Goal: Task Accomplishment & Management: Use online tool/utility

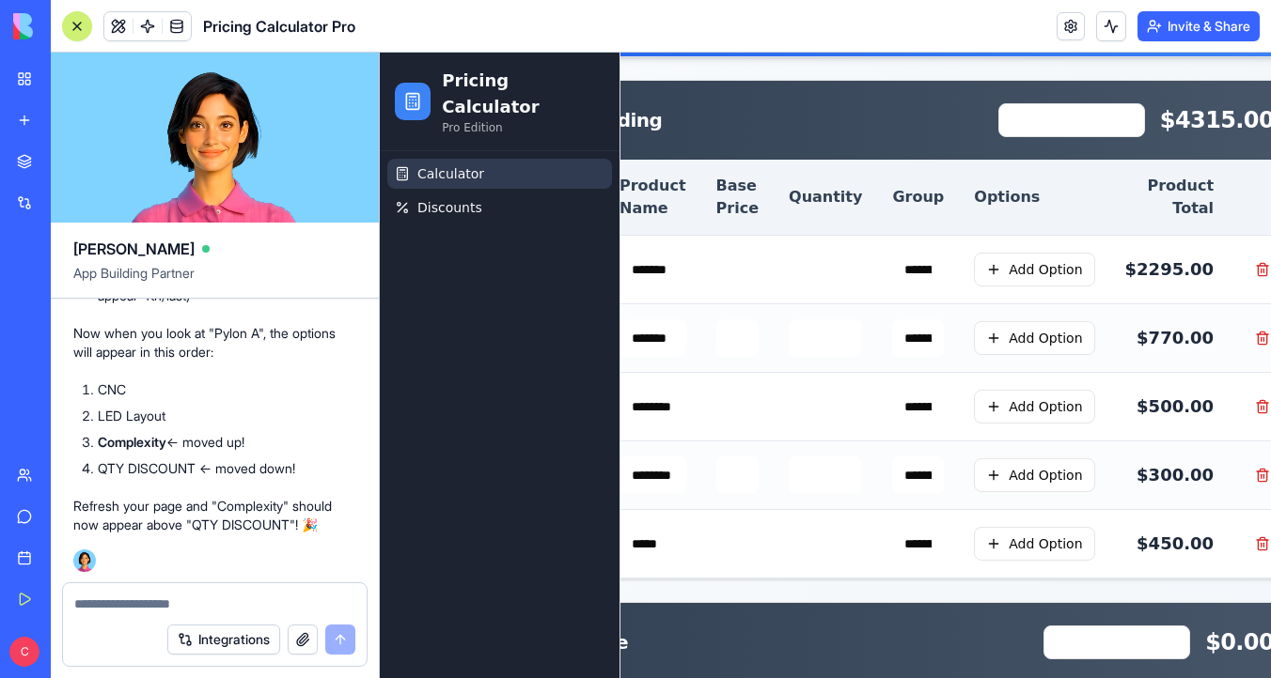
scroll to position [14597, 0]
click at [183, 12] on link at bounding box center [177, 26] width 28 height 28
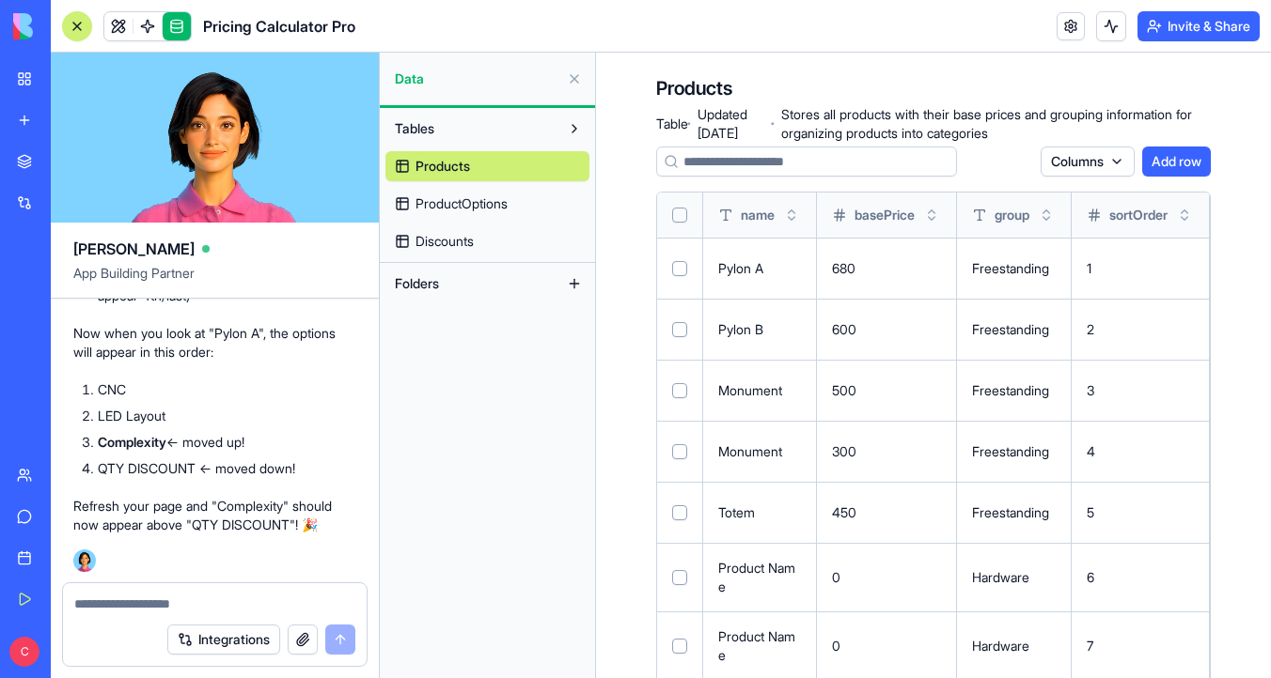
click at [677, 222] on button "Select all" at bounding box center [679, 215] width 15 height 15
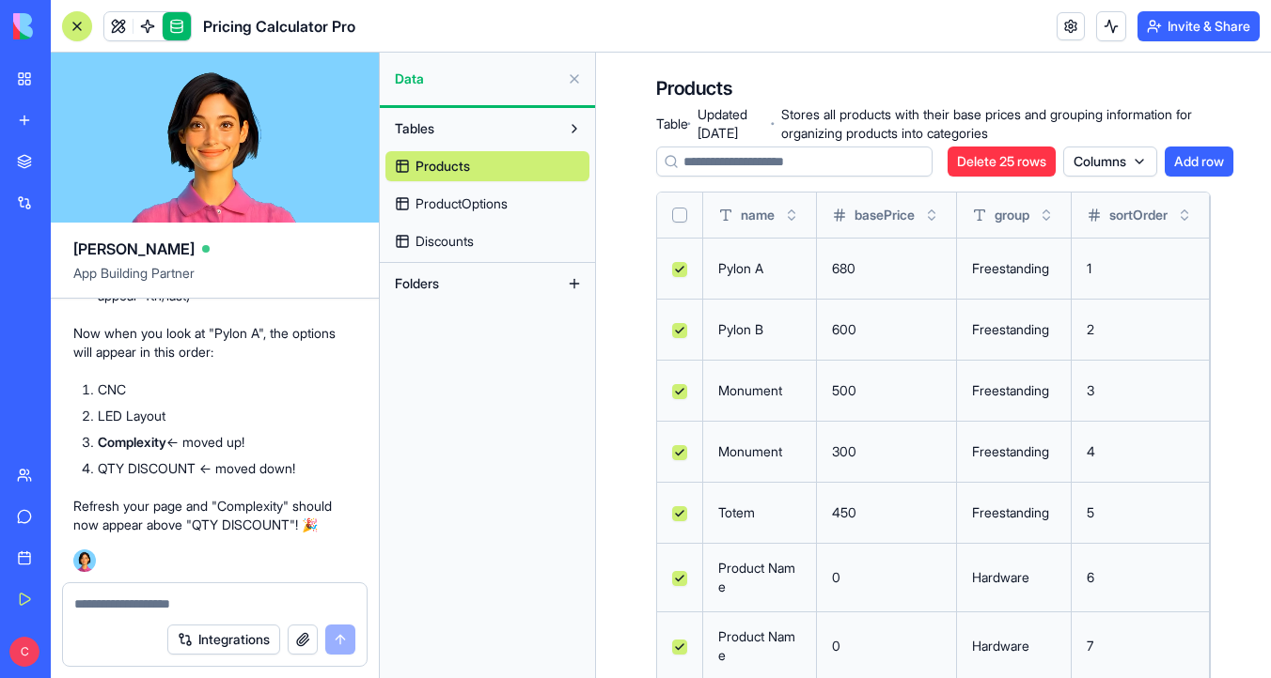
click at [491, 215] on link "ProductOptions" at bounding box center [487, 204] width 204 height 30
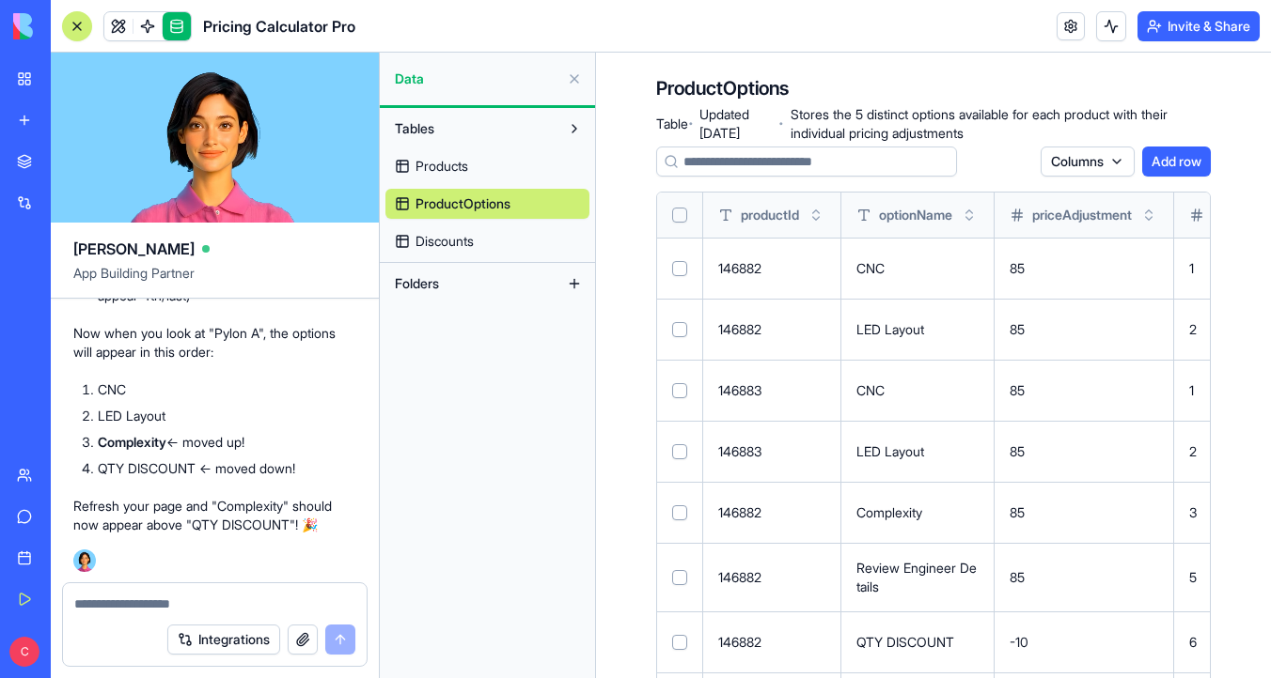
click at [678, 211] on button "Select all" at bounding box center [679, 215] width 15 height 15
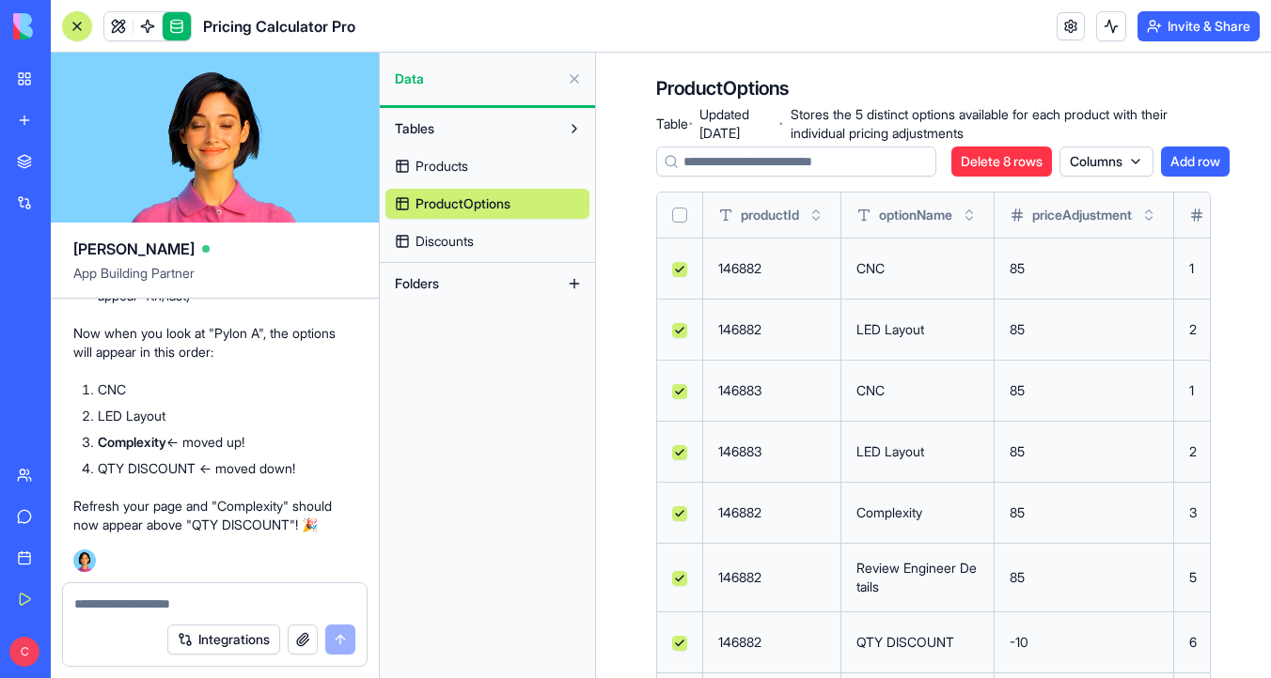
click at [467, 236] on span "Discounts" at bounding box center [444, 241] width 58 height 19
